Goal: Task Accomplishment & Management: Complete application form

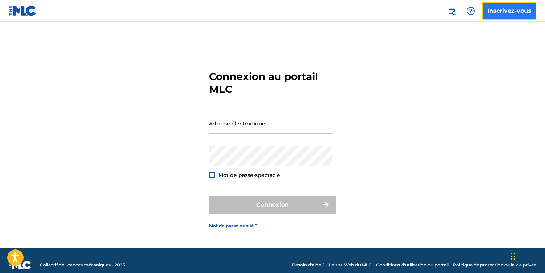
click at [505, 9] on link "Inscrivez-vous" at bounding box center [509, 11] width 54 height 18
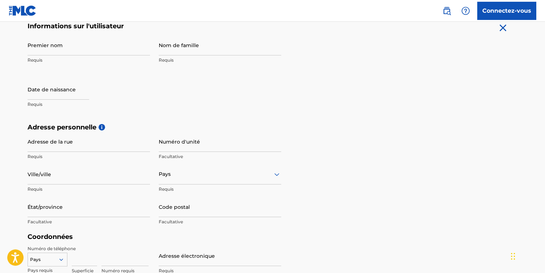
scroll to position [139, 0]
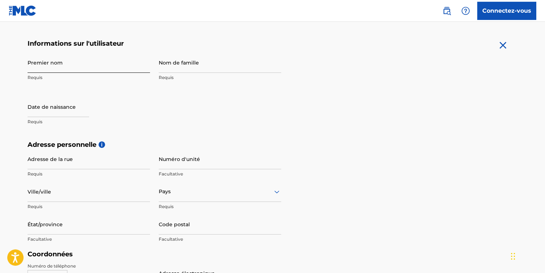
click at [63, 58] on input "Premier nom" at bounding box center [89, 62] width 122 height 21
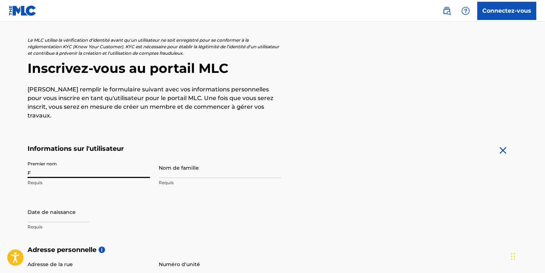
scroll to position [34, 0]
type input "Fabien"
type input "Martin"
type input "25 Rue du Télégraphe"
type input "Paris 20"
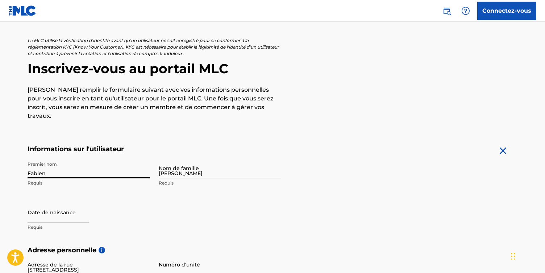
type input "FR"
type input "75020"
type input "littoralrecords@gmail.com"
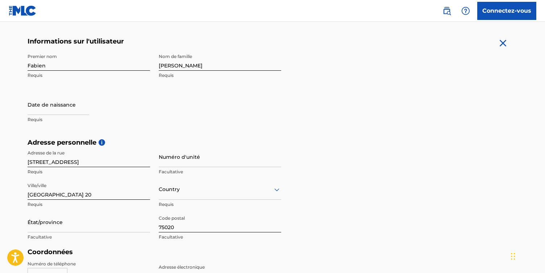
type input "FR"
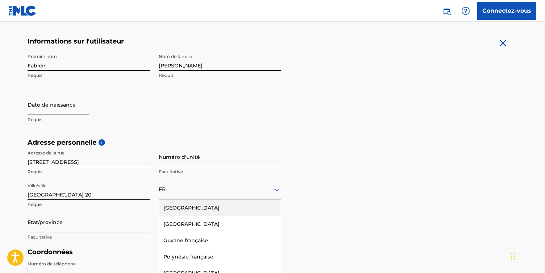
click at [62, 102] on input "text" at bounding box center [59, 104] width 62 height 21
select select "8"
select select "2025"
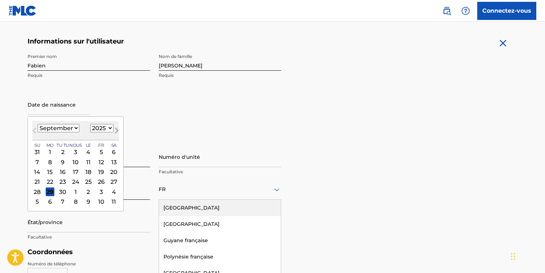
click at [111, 126] on button "Le mois prochain" at bounding box center [117, 132] width 12 height 12
select select "9"
click at [90, 124] on select "1900 1901 1902 1903 1904 1905 1906 1907 1908 1909 1910 1911 1912 1913 1914 1915…" at bounding box center [101, 128] width 23 height 8
select select "1974"
click option "1974" at bounding box center [0, 0] width 0 height 0
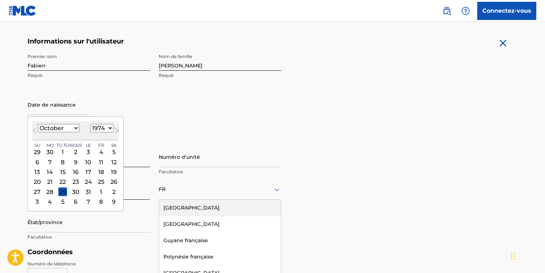
select select "1"
click option "February" at bounding box center [0, 0] width 0 height 0
click at [88, 157] on div "7" at bounding box center [88, 161] width 9 height 9
type input "February 7 1974"
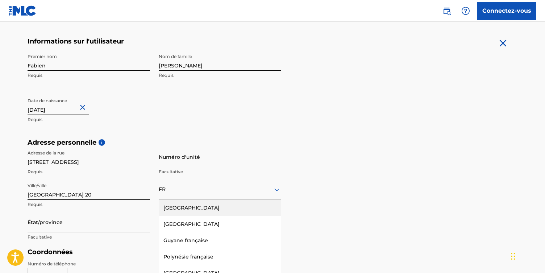
click at [189, 125] on div "Premier nom Fabien Requis Nom de famille Martin Requis Date de naissance Februa…" at bounding box center [154, 94] width 253 height 88
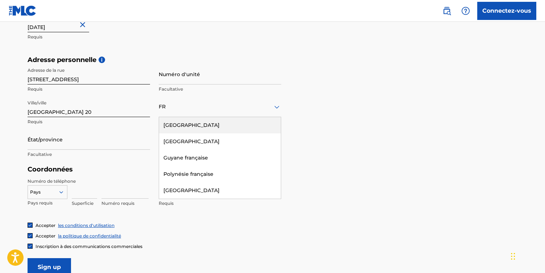
scroll to position [225, 0]
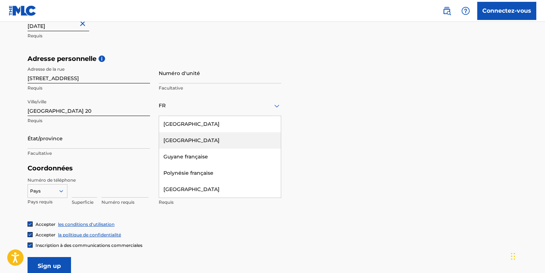
click at [195, 138] on div "France" at bounding box center [220, 140] width 122 height 16
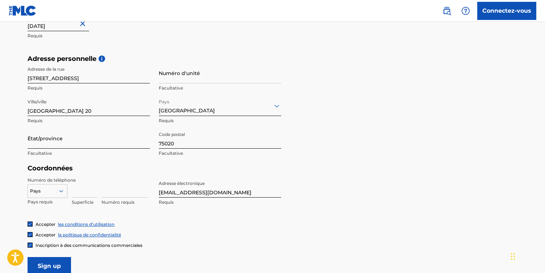
click at [101, 131] on input "État/province" at bounding box center [89, 138] width 122 height 21
click at [110, 185] on input at bounding box center [124, 187] width 47 height 21
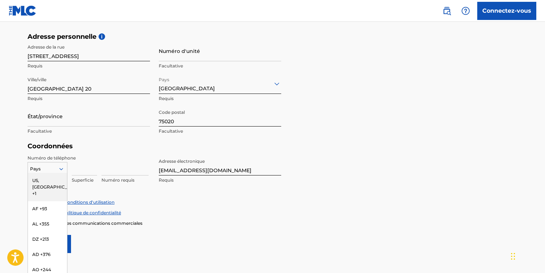
click at [62, 173] on div "US, CA +1, 1 of 216. 216 results available. Use Up and Down to choose options, …" at bounding box center [48, 167] width 40 height 11
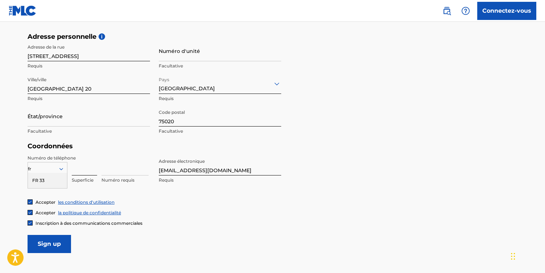
type input "fr"
click at [81, 160] on input at bounding box center [84, 165] width 25 height 21
click at [60, 165] on icon at bounding box center [61, 168] width 7 height 7
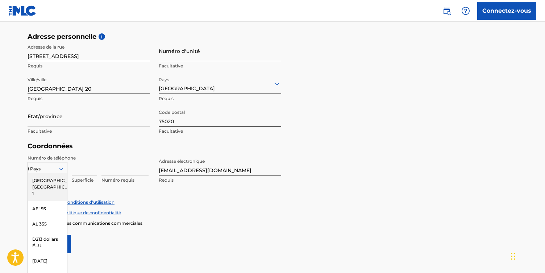
type input "fr"
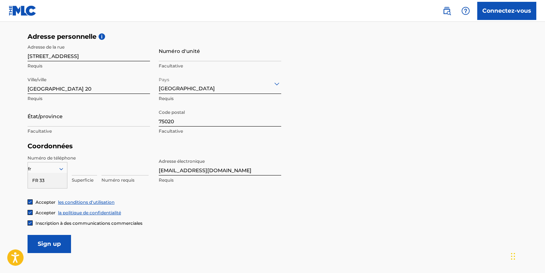
click at [38, 173] on div "FR 33" at bounding box center [47, 180] width 39 height 15
click at [74, 163] on input at bounding box center [84, 165] width 25 height 21
type input "770678151"
click at [158, 220] on div "Inscription à des communications commerciales" at bounding box center [273, 223] width 490 height 6
drag, startPoint x: 194, startPoint y: 160, endPoint x: 134, endPoint y: 163, distance: 59.8
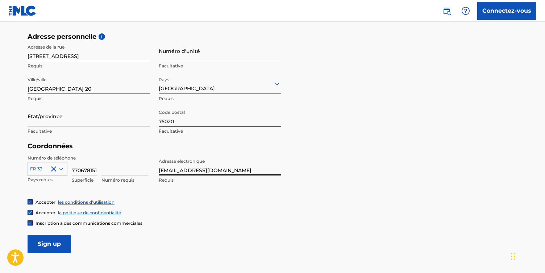
click at [159, 163] on input "littoralrecords@gmail.com" at bounding box center [220, 165] width 122 height 21
type input "stereobobo@gmail.com"
click at [217, 227] on form "Informations sur l'utilisateur Premier nom Fabien Requis Nom de famille Martin …" at bounding box center [273, 92] width 490 height 321
click at [117, 164] on input at bounding box center [124, 165] width 47 height 21
click at [49, 235] on input "Sign up" at bounding box center [49, 244] width 43 height 18
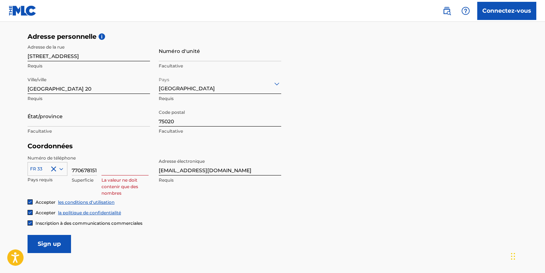
click at [115, 167] on div "La valeur ne doit contenir que des nombres" at bounding box center [124, 171] width 47 height 33
drag, startPoint x: 98, startPoint y: 162, endPoint x: 61, endPoint y: 160, distance: 37.7
click at [61, 160] on div "FR 33 Pays requis 770678151 Superficie La valeur ne doit contenir que des nombr…" at bounding box center [89, 171] width 122 height 33
click at [80, 160] on input "770678151" at bounding box center [84, 165] width 25 height 21
click at [81, 160] on input "770678151" at bounding box center [84, 165] width 25 height 21
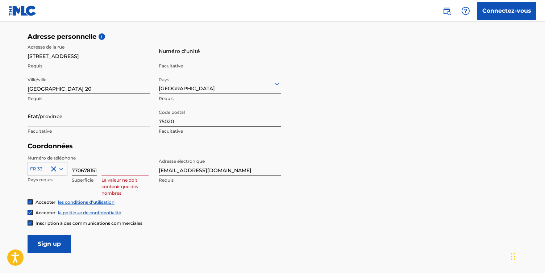
click at [81, 160] on input "770678151" at bounding box center [84, 165] width 25 height 21
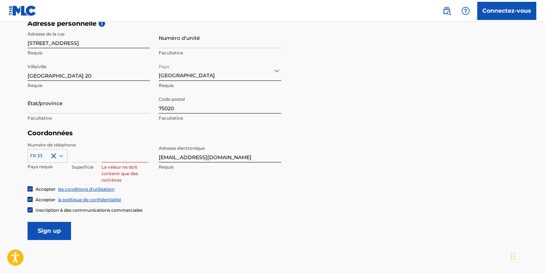
scroll to position [274, 0]
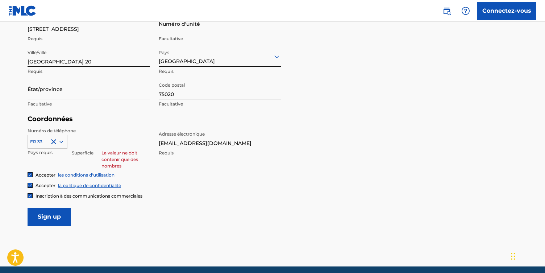
click at [124, 150] on p "La valeur ne doit contenir que des nombres" at bounding box center [124, 160] width 47 height 20
click at [121, 134] on input at bounding box center [124, 137] width 47 height 21
type input "770678151"
click at [45, 213] on input "Sign up" at bounding box center [49, 216] width 43 height 18
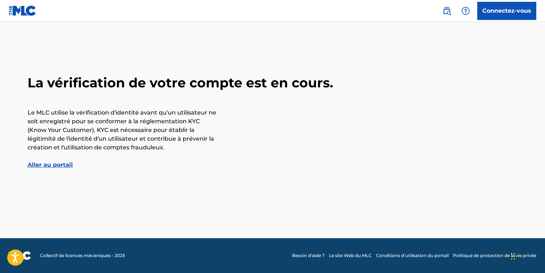
click at [58, 165] on link "Aller au portail" at bounding box center [50, 164] width 45 height 7
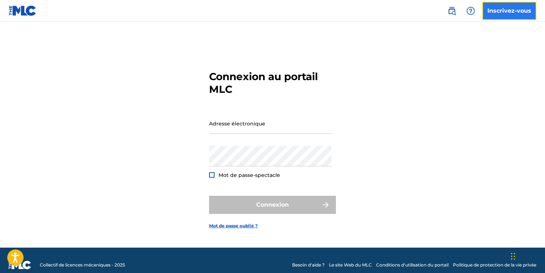
click at [501, 12] on link "Inscrivez-vous" at bounding box center [509, 11] width 54 height 18
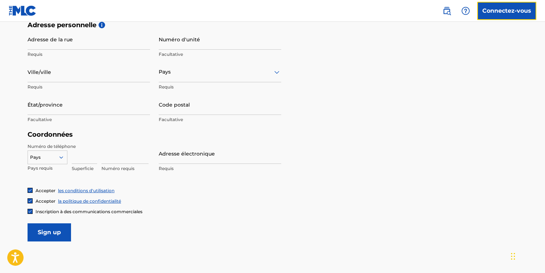
scroll to position [265, 0]
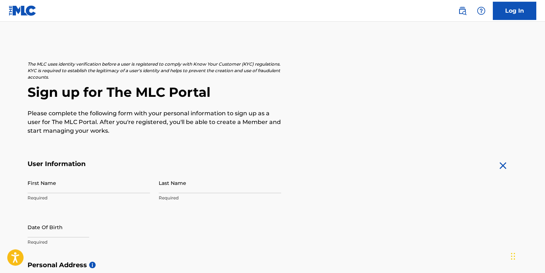
scroll to position [12, 0]
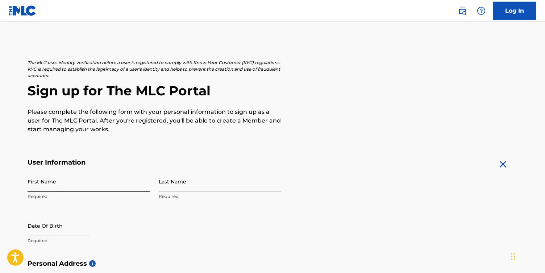
click at [45, 184] on input "First Name" at bounding box center [89, 181] width 122 height 21
type input "Fabien"
type input "Martin"
select select "8"
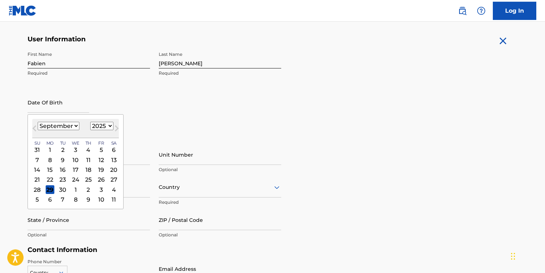
scroll to position [146, 0]
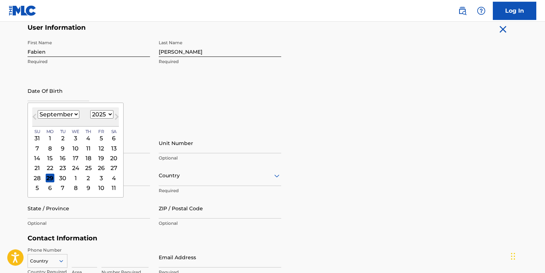
click at [90, 110] on select "1900 1901 1902 1903 1904 1905 1906 1907 1908 1909 1910 1911 1912 1913 1914 1915…" at bounding box center [101, 114] width 23 height 8
select select "1974"
click option "1974" at bounding box center [0, 0] width 0 height 0
select select "1"
click option "February" at bounding box center [0, 0] width 0 height 0
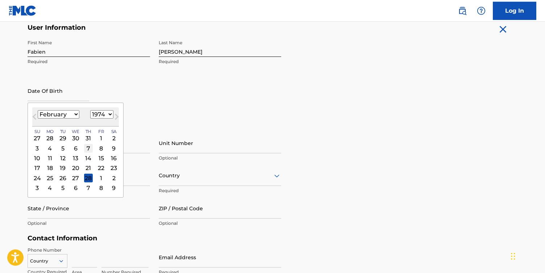
click at [89, 149] on div "7" at bounding box center [88, 148] width 9 height 9
type input "February 7 1974"
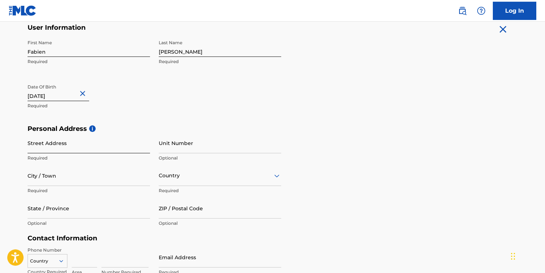
click at [113, 147] on input "Street Address" at bounding box center [89, 143] width 122 height 21
type input "Rue du Télégraphe"
type input "25"
type input "Paris"
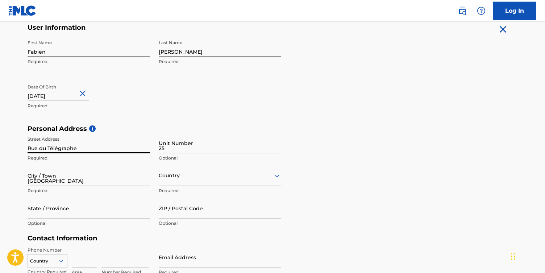
type input "FR"
type input "75020"
type input "stereobobo@gmail.com"
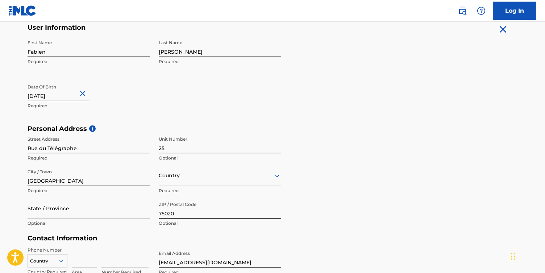
type input "FR"
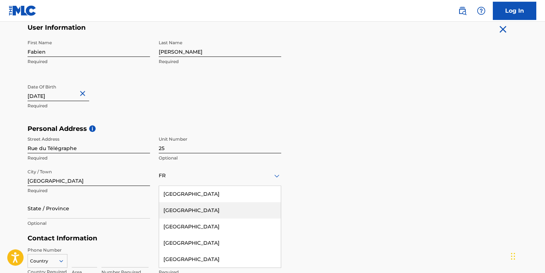
click at [169, 207] on div "France" at bounding box center [220, 210] width 122 height 16
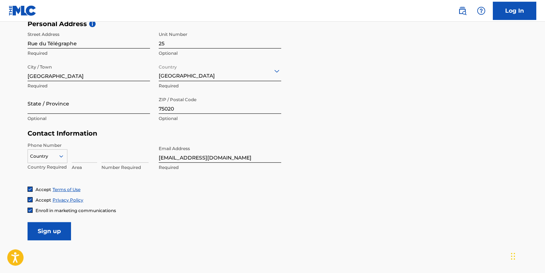
scroll to position [294, 0]
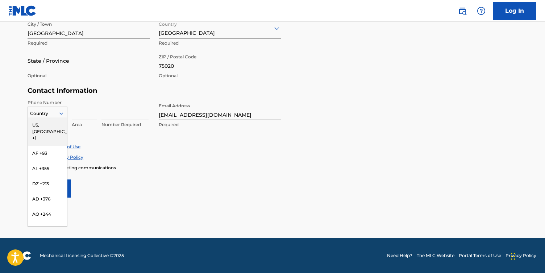
click at [62, 115] on icon at bounding box center [61, 113] width 7 height 7
type input "fr"
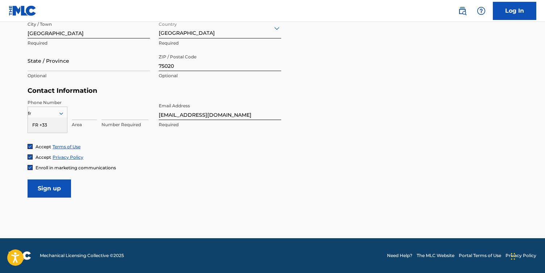
click at [46, 126] on div "FR +33" at bounding box center [47, 124] width 39 height 15
click at [70, 115] on div "FR +33 Country Required Area Number Required" at bounding box center [89, 115] width 122 height 33
click at [79, 114] on input at bounding box center [84, 109] width 25 height 21
type input "7"
click at [119, 116] on input at bounding box center [124, 109] width 47 height 21
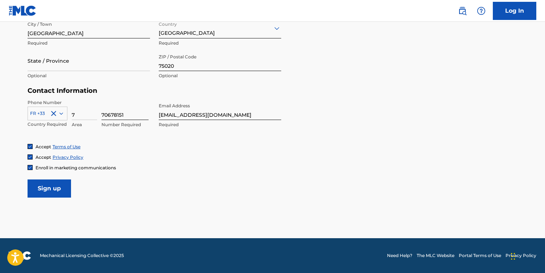
type input "70678151"
click at [174, 187] on form "User Information First Name Fabien Required Last Name Martin Required Date Of B…" at bounding box center [273, 36] width 490 height 321
click at [50, 191] on input "Sign up" at bounding box center [49, 188] width 43 height 18
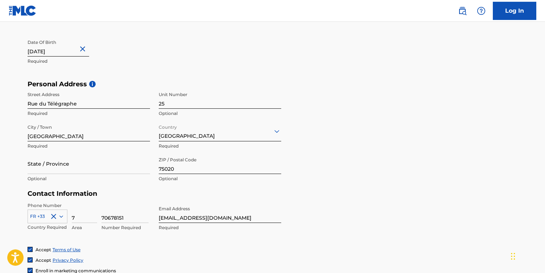
scroll to position [217, 0]
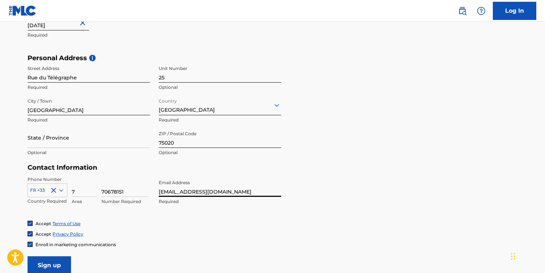
click at [186, 192] on input "stereobobo@gmail.com" at bounding box center [220, 186] width 122 height 21
click at [188, 194] on input "stereobobo@gmail.com" at bounding box center [220, 186] width 122 height 21
type input "littoralrecords@gmail.com"
click at [297, 166] on form "User Information First Name Fabien Required Last Name Martin Required Date Of B…" at bounding box center [273, 113] width 490 height 321
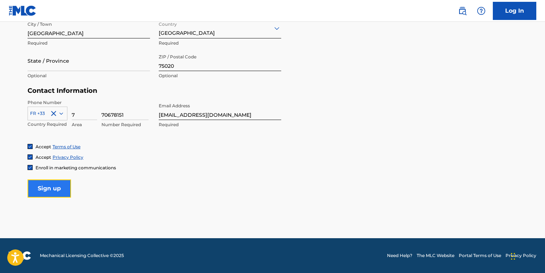
click at [57, 183] on input "Sign up" at bounding box center [49, 188] width 43 height 18
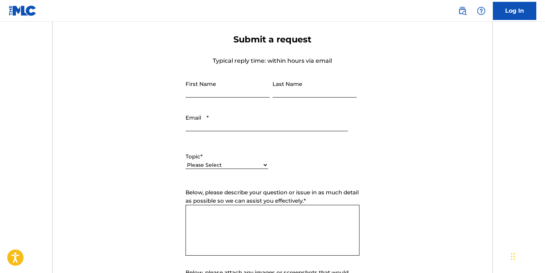
scroll to position [296, 0]
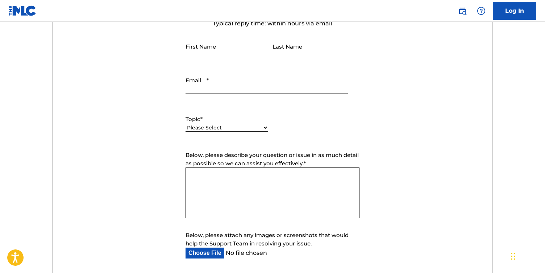
select select "I need help with my account"
click option "I need help with my account" at bounding box center [0, 0] width 0 height 0
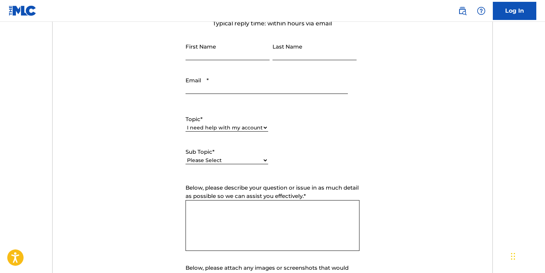
select select "I need help with my user account"
click option "I need help with my user account" at bounding box center [0, 0] width 0 height 0
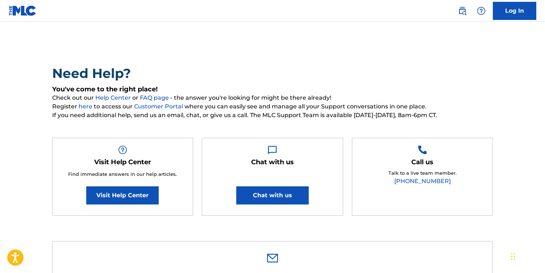
scroll to position [12, 0]
